Goal: Task Accomplishment & Management: Use online tool/utility

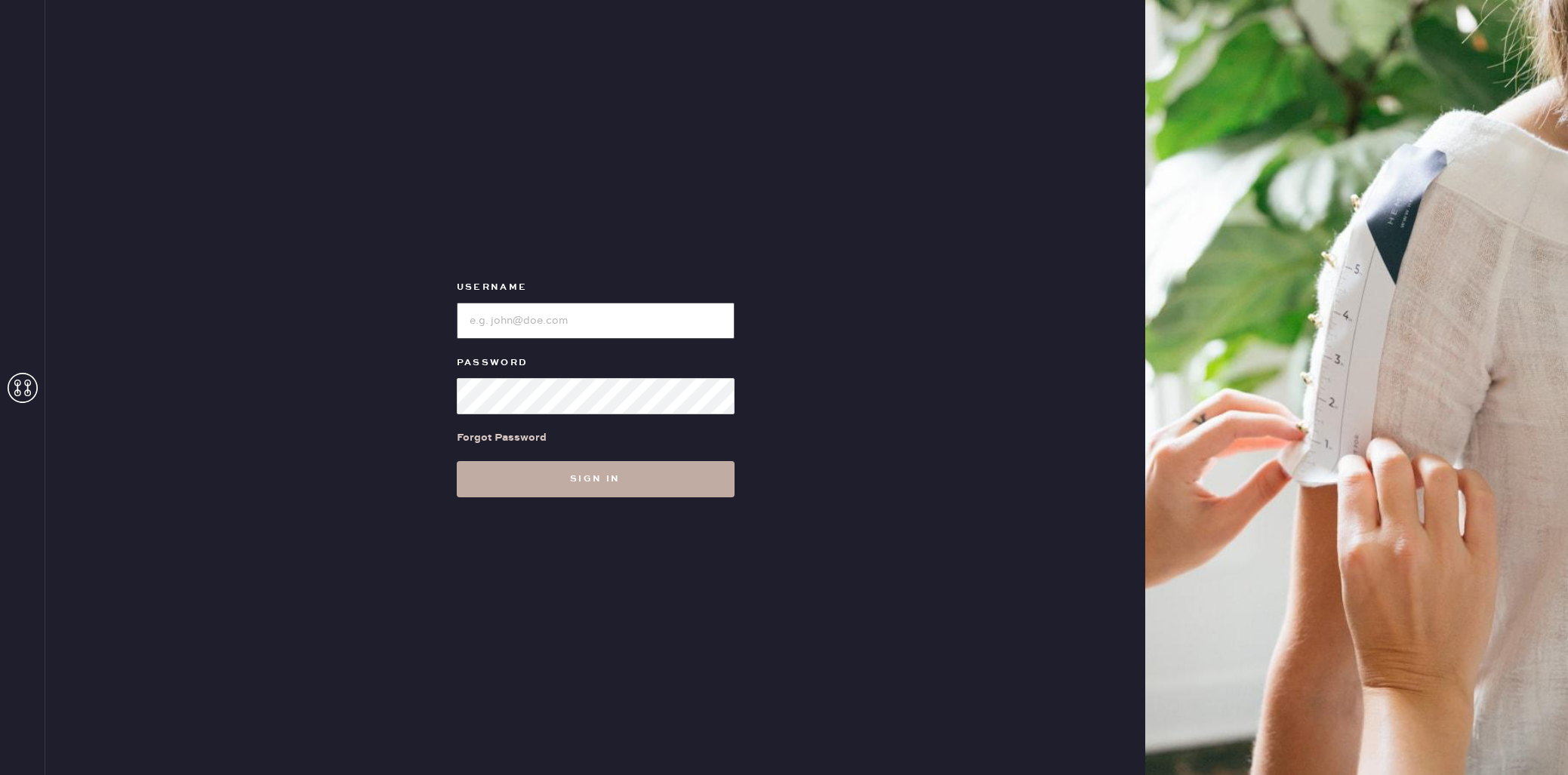
type input "reformationplatform"
click at [579, 466] on button "Sign in" at bounding box center [595, 480] width 277 height 36
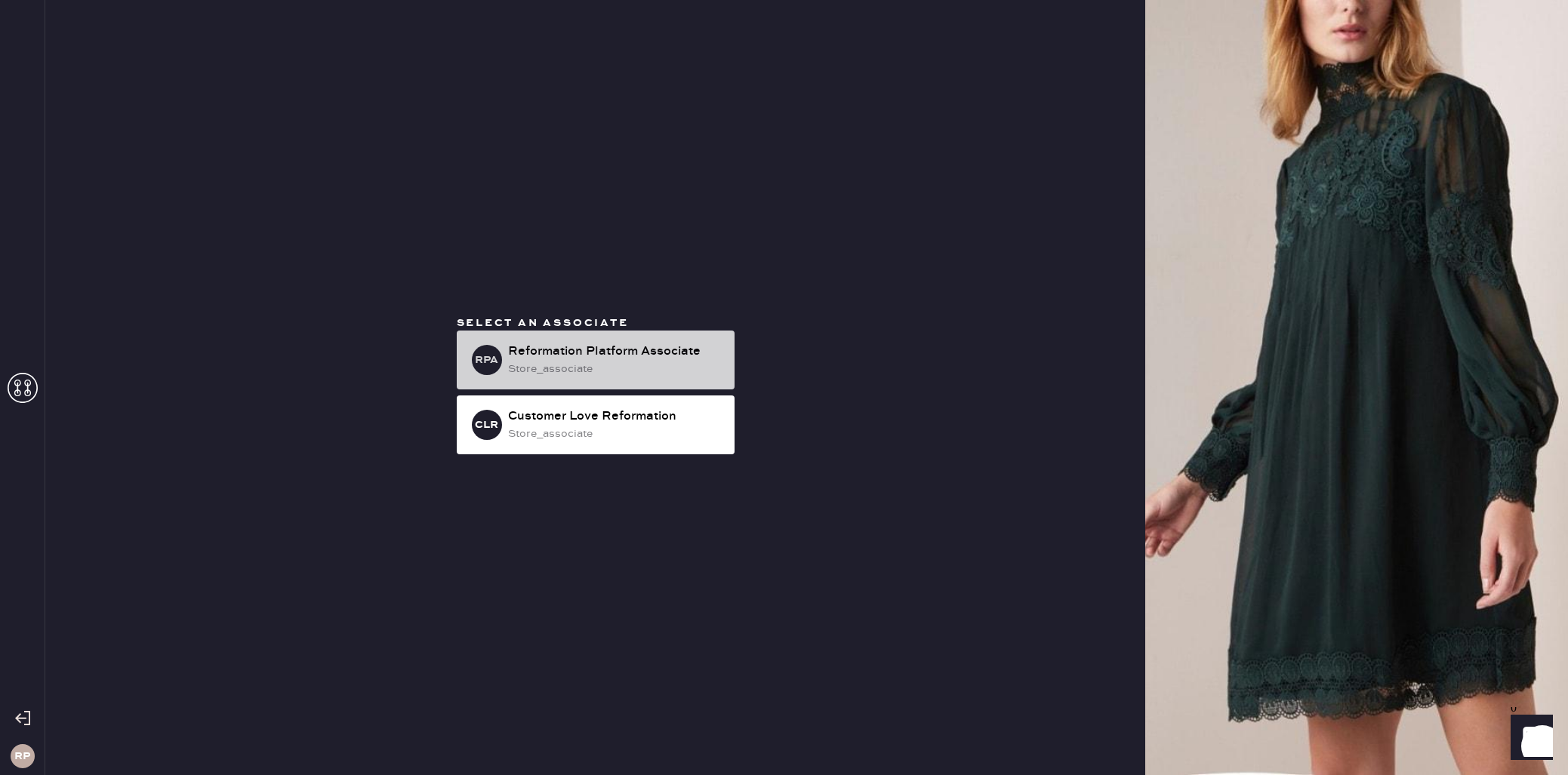
click at [572, 371] on div "store_associate" at bounding box center [615, 369] width 214 height 16
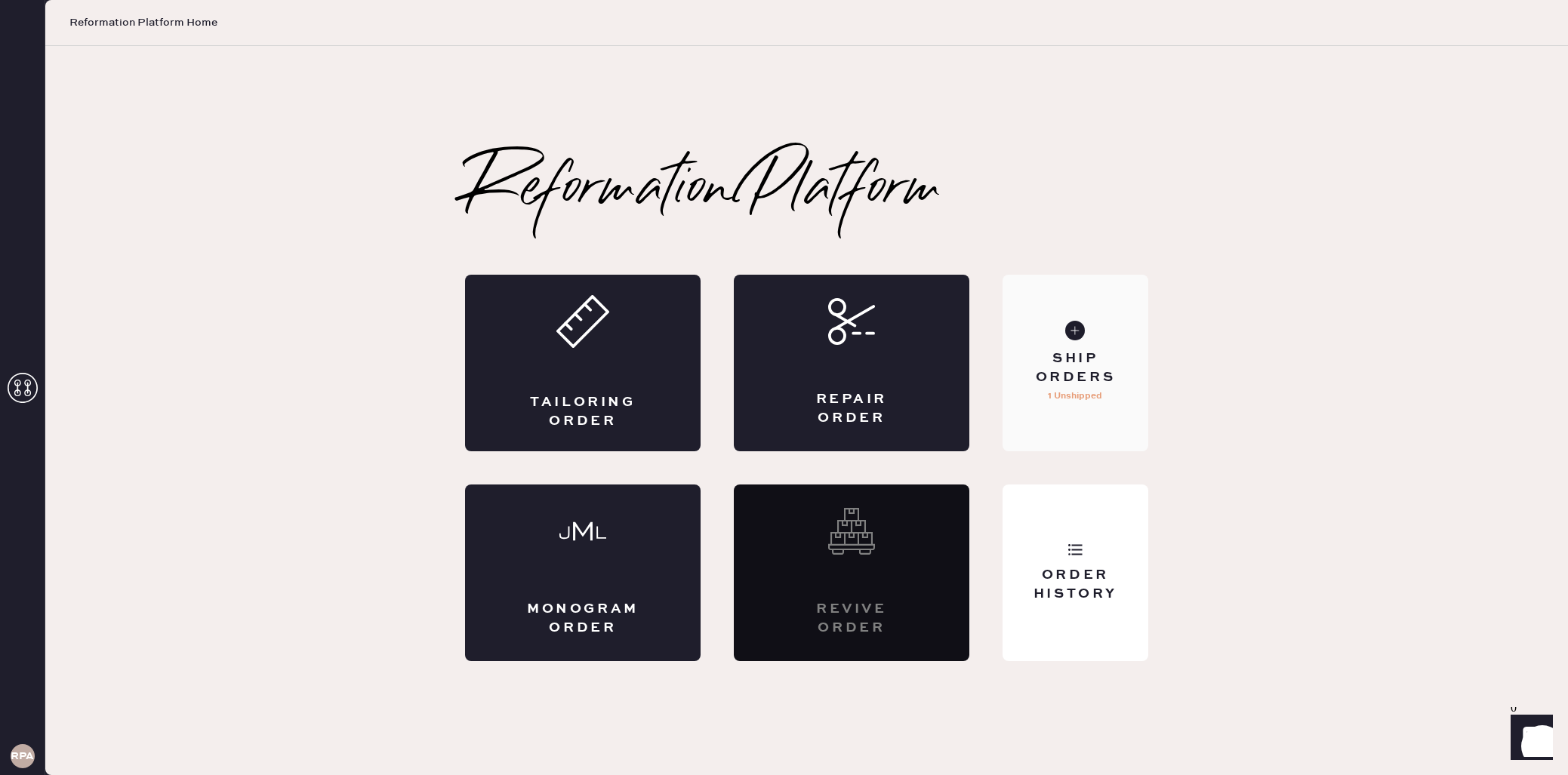
click at [1080, 369] on div "Ship Orders" at bounding box center [1075, 368] width 122 height 38
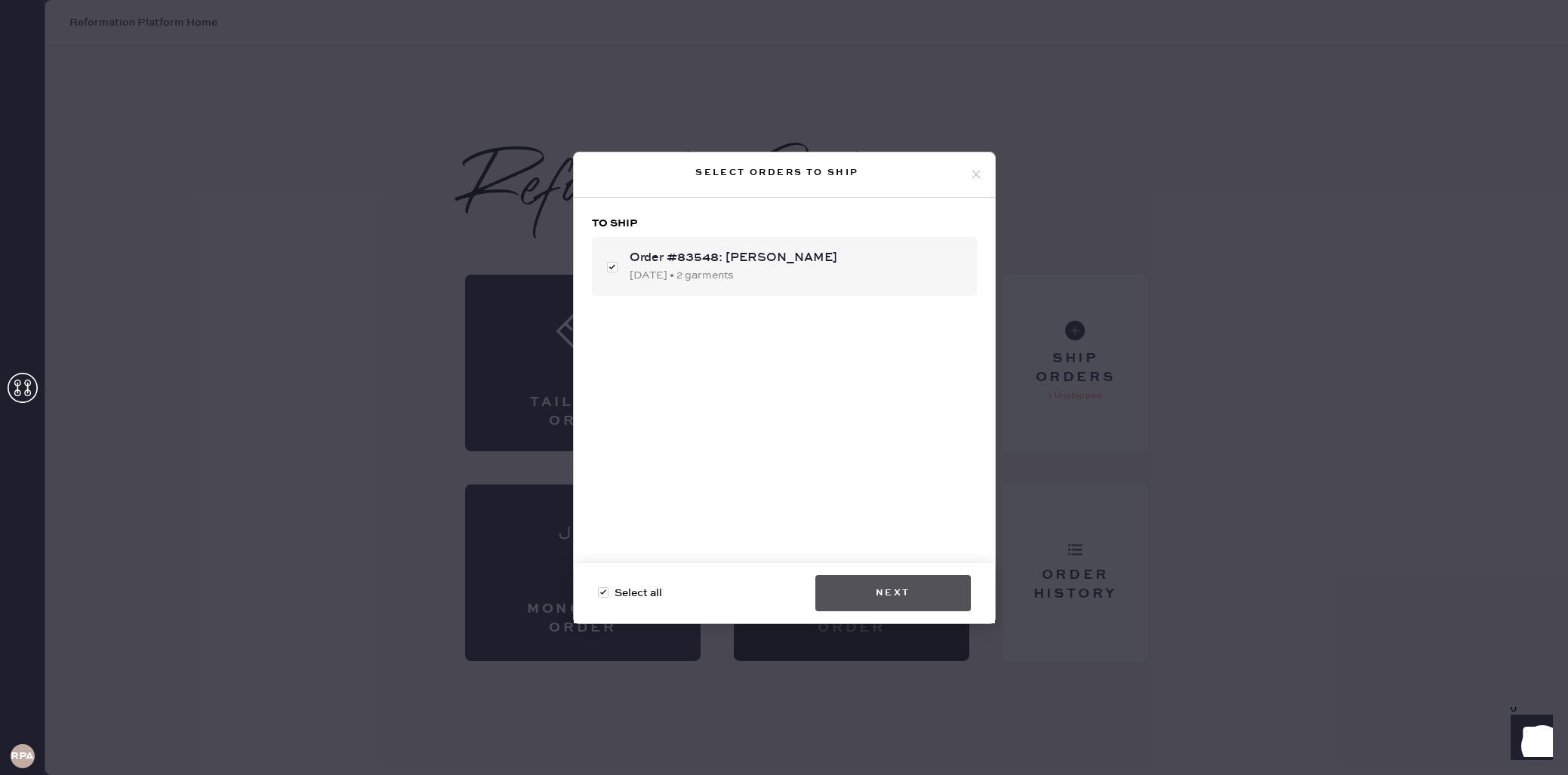
click at [910, 595] on button "Next" at bounding box center [893, 593] width 155 height 36
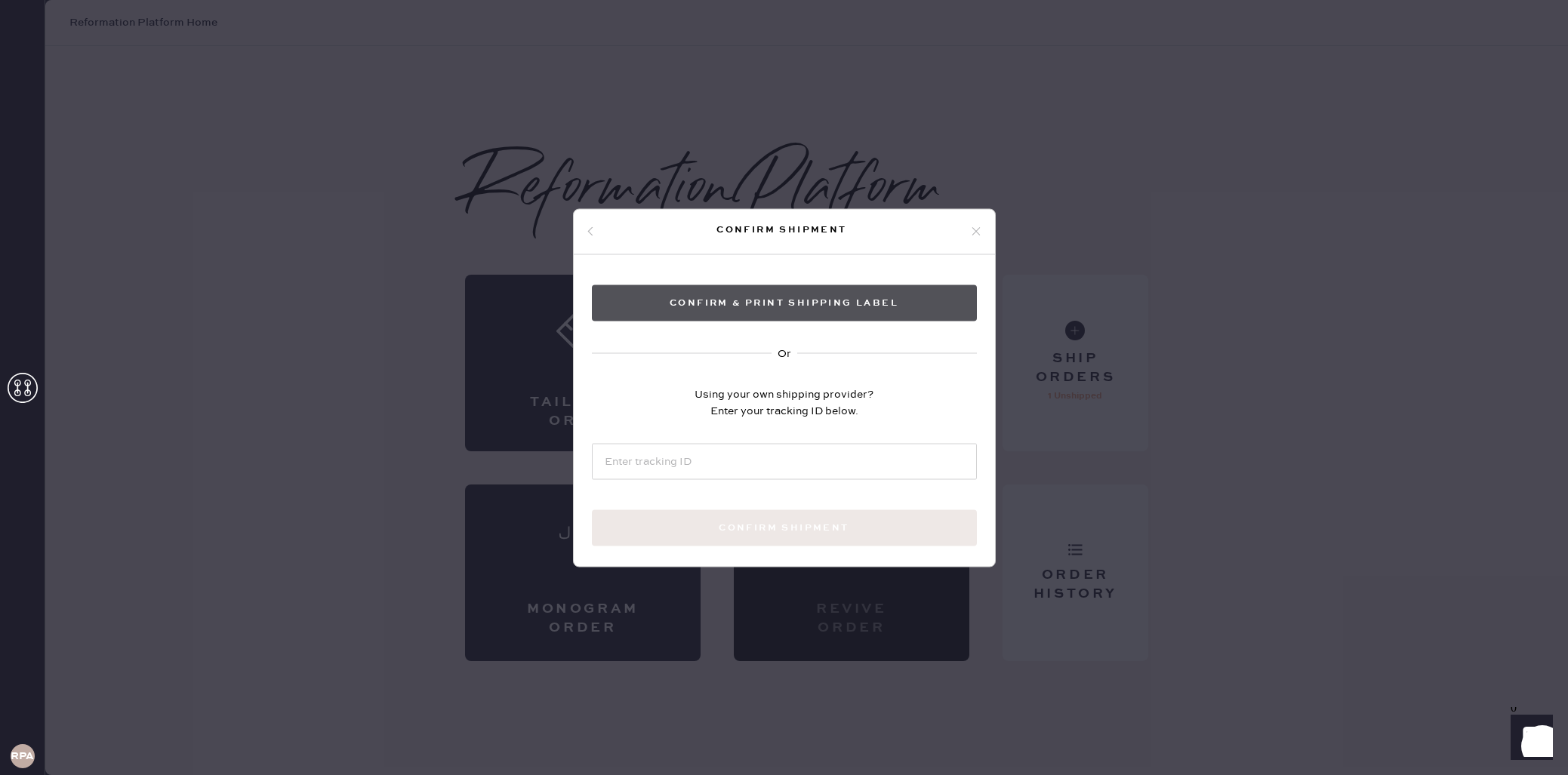
click at [794, 299] on button "Confirm & Print shipping label" at bounding box center [784, 303] width 385 height 36
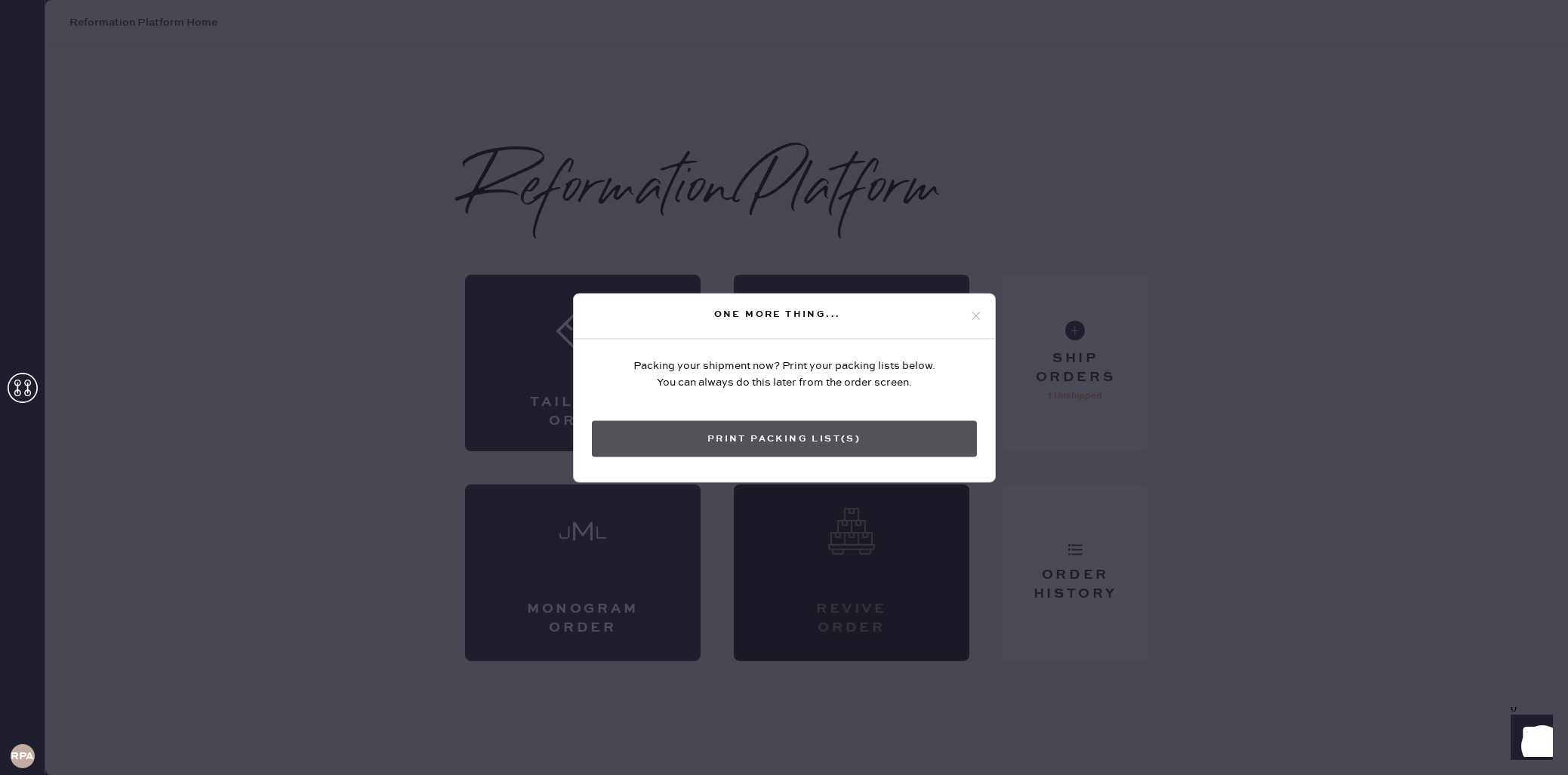
click at [792, 442] on button "Print Packing List(s)" at bounding box center [784, 439] width 385 height 36
